Goal: Task Accomplishment & Management: Manage account settings

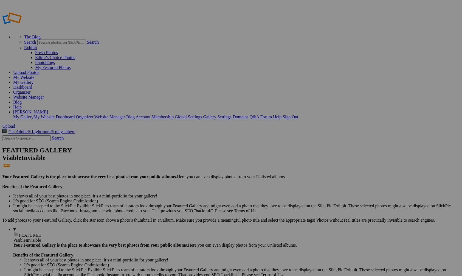
type input "PCC"
click at [182, 166] on span "Create" at bounding box center [176, 168] width 12 height 5
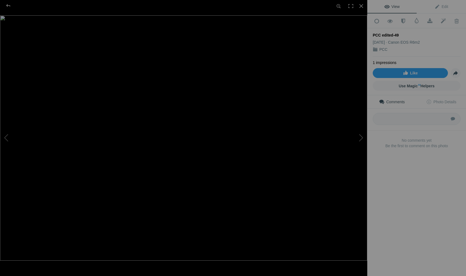
click at [70, 74] on img at bounding box center [184, 137] width 368 height 245
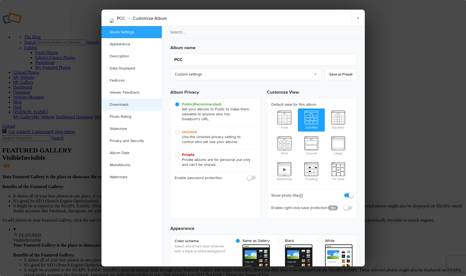
click at [128, 104] on link "Downloads" at bounding box center [132, 105] width 60 height 12
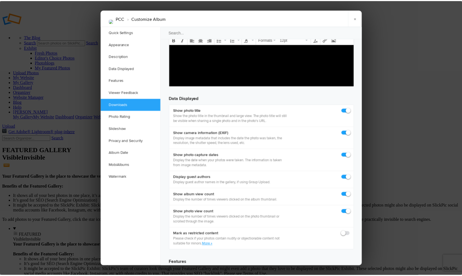
scroll to position [851, 0]
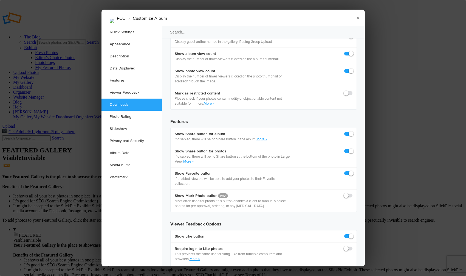
click at [359, 16] on link "×" at bounding box center [358, 18] width 14 height 16
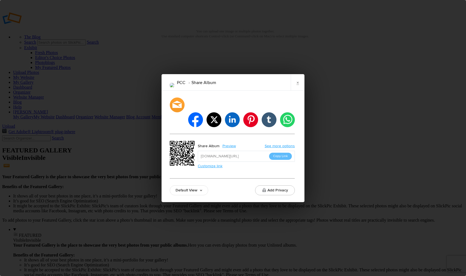
click at [280, 153] on button "Copy Link" at bounding box center [280, 156] width 23 height 7
click at [299, 90] on link "×" at bounding box center [298, 82] width 14 height 16
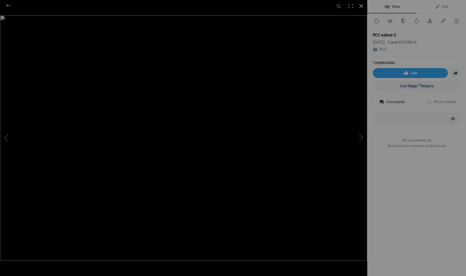
click at [363, 4] on div at bounding box center [361, 6] width 12 height 12
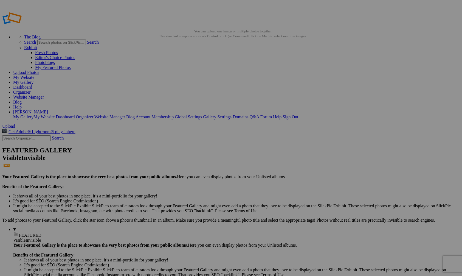
click at [31, 90] on link "Organizer" at bounding box center [22, 92] width 18 height 5
click at [181, 158] on span "Yes" at bounding box center [178, 159] width 6 height 5
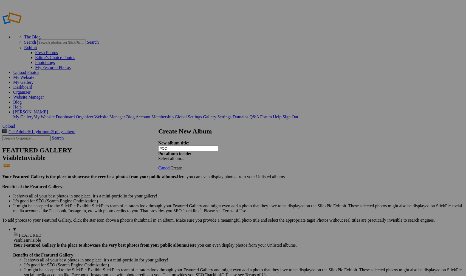
type input "PCC"
click at [182, 166] on span "Create" at bounding box center [176, 168] width 12 height 5
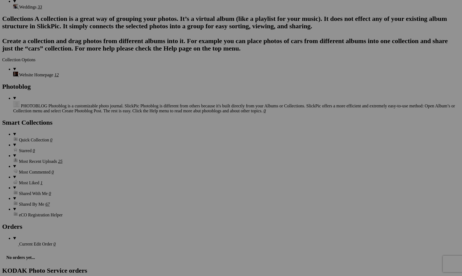
scroll to position [1202, 0]
